Goal: Find specific page/section: Find specific page/section

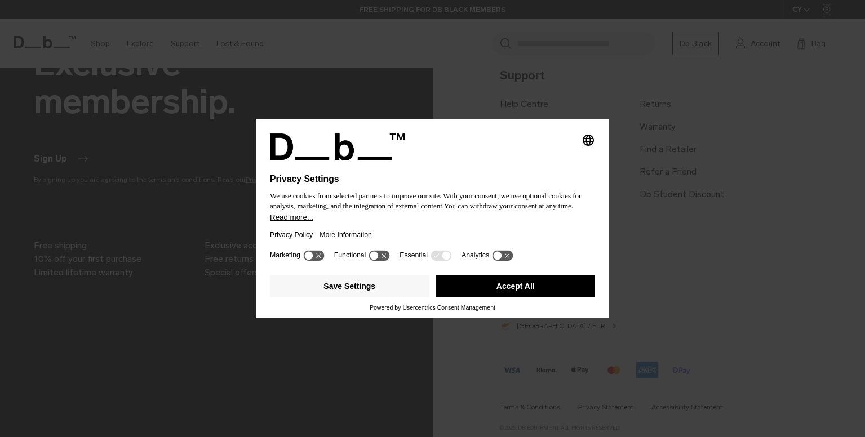
scroll to position [1001, 0]
